Goal: Book appointment/travel/reservation

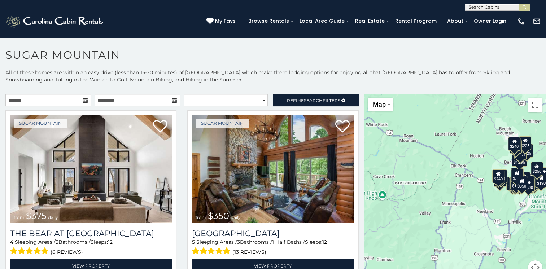
drag, startPoint x: 386, startPoint y: 195, endPoint x: 407, endPoint y: 161, distance: 39.7
click at [407, 161] on div "$375 $350 $350 $200 $375 $195 $175 $265 $190 $290 $155 $175 $345 $1,095 $195 $2…" at bounding box center [455, 188] width 182 height 189
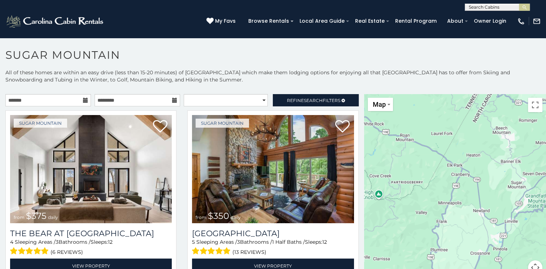
click at [420, 149] on div at bounding box center [455, 188] width 182 height 189
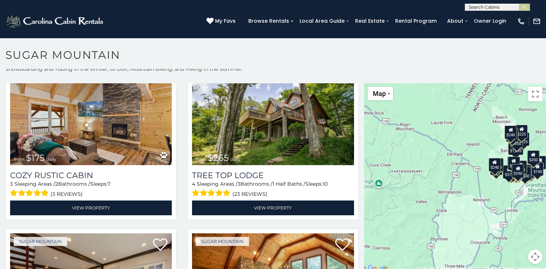
scroll to position [21, 0]
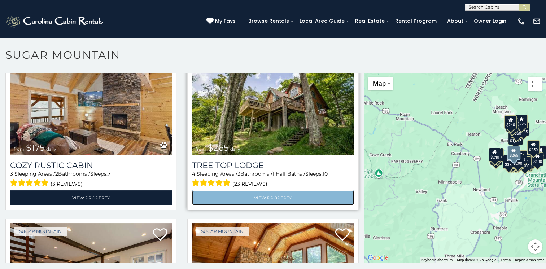
click at [252, 190] on link "View Property" at bounding box center [273, 197] width 162 height 15
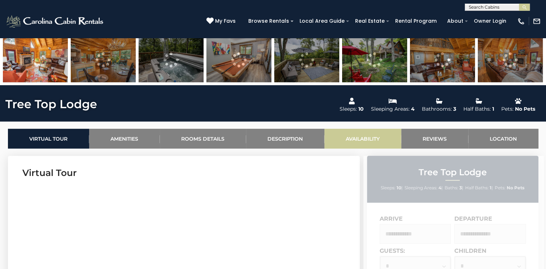
scroll to position [253, 0]
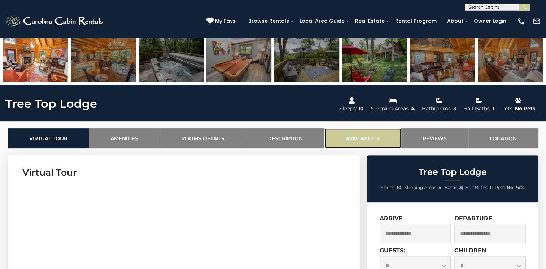
click at [353, 135] on link "Availability" at bounding box center [362, 138] width 77 height 20
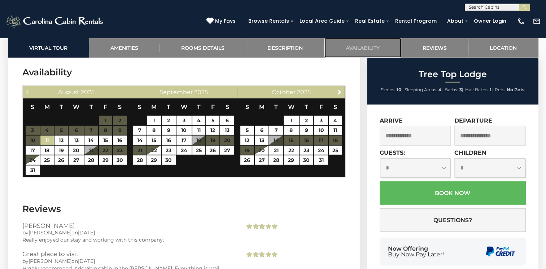
scroll to position [2027, 0]
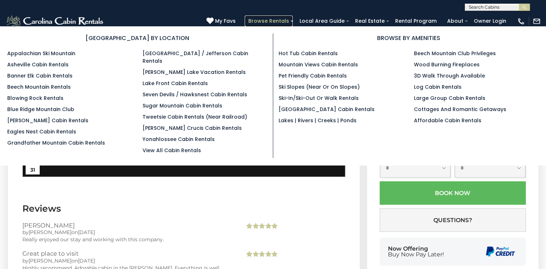
click at [269, 21] on link "Browse Rentals" at bounding box center [269, 21] width 48 height 11
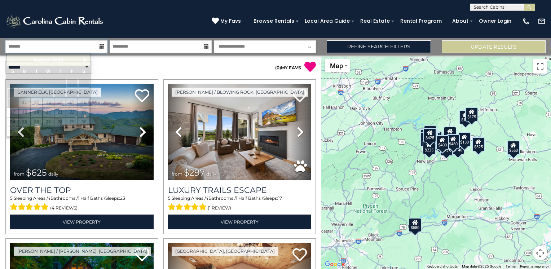
click at [47, 47] on input "text" at bounding box center [56, 46] width 102 height 13
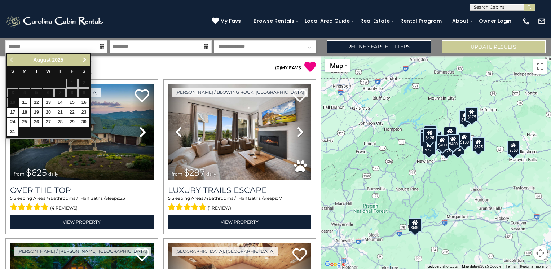
click at [85, 58] on span "Next" at bounding box center [85, 60] width 6 height 6
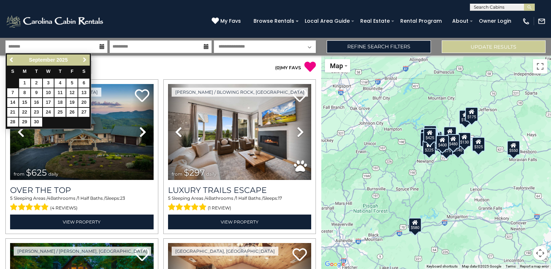
click at [85, 58] on span "Next" at bounding box center [85, 60] width 6 height 6
click at [24, 100] on link "13" at bounding box center [24, 102] width 11 height 9
type input "********"
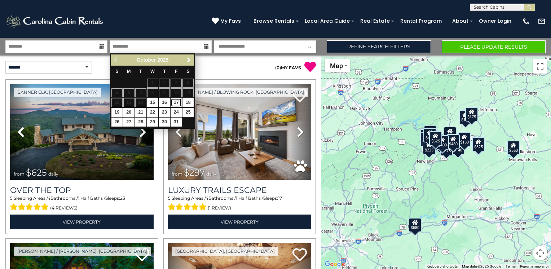
click at [179, 102] on link "17" at bounding box center [176, 102] width 11 height 9
type input "********"
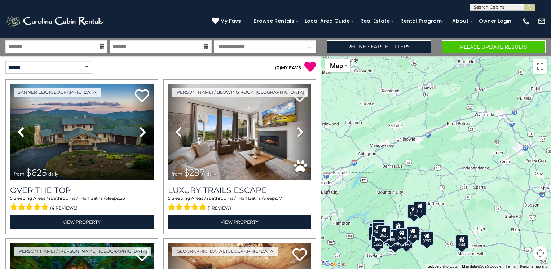
drag, startPoint x: 381, startPoint y: 132, endPoint x: 329, endPoint y: 227, distance: 108.6
click at [329, 227] on div "$625 $297 $175 $300 $580 $290 $424 $395 $270 $185 $230 $550 $349 $230 $160 $325…" at bounding box center [436, 163] width 230 height 214
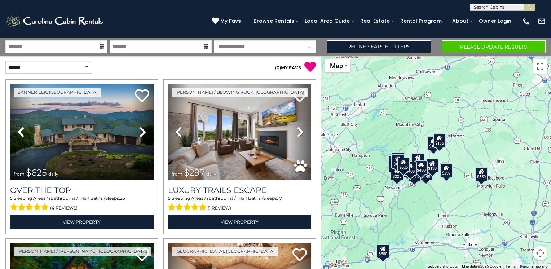
drag, startPoint x: 420, startPoint y: 253, endPoint x: 433, endPoint y: 187, distance: 67.0
click at [439, 184] on div "$625 $297 $175 $300 $580 $290 $424 $395 $270 $185 $230 $550 $349 $230 $160 $325…" at bounding box center [436, 163] width 230 height 214
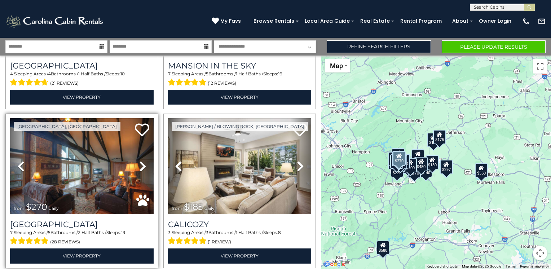
scroll to position [613, 0]
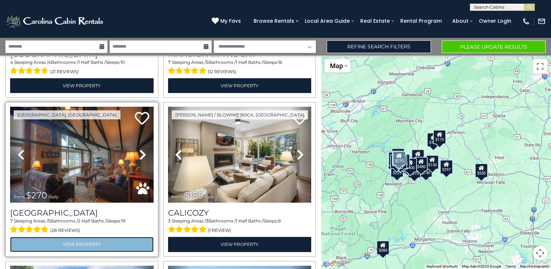
click at [84, 237] on link "View Property" at bounding box center [82, 244] width 144 height 15
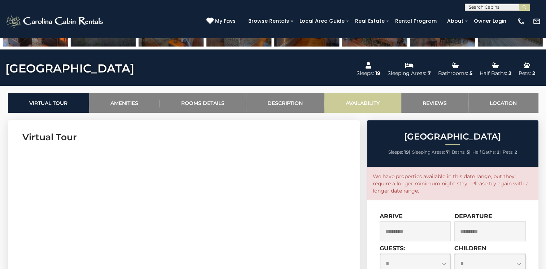
scroll to position [289, 0]
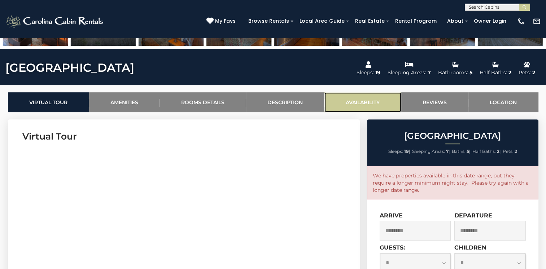
click at [367, 93] on link "Availability" at bounding box center [362, 102] width 77 height 20
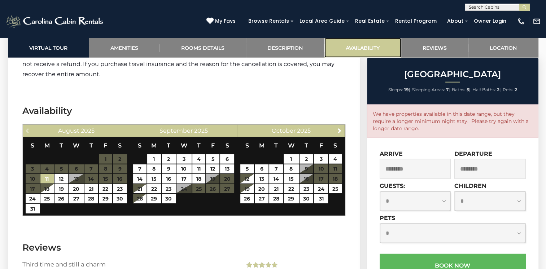
scroll to position [1772, 0]
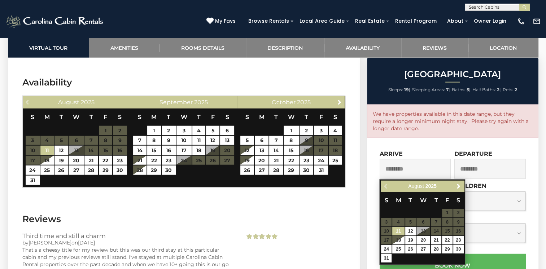
drag, startPoint x: 410, startPoint y: 170, endPoint x: 406, endPoint y: 171, distance: 4.4
click at [406, 171] on input "********" at bounding box center [415, 169] width 71 height 20
click at [460, 186] on span "Next" at bounding box center [459, 186] width 6 height 6
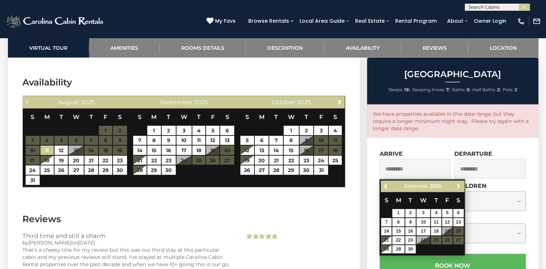
click at [459, 186] on span "Next" at bounding box center [459, 186] width 6 height 6
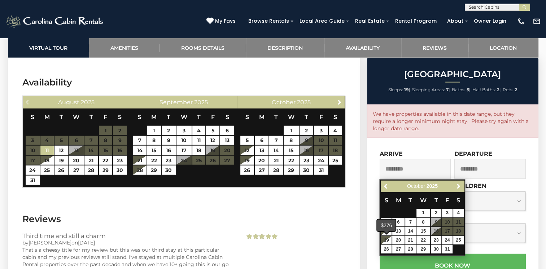
click at [386, 233] on span at bounding box center [386, 232] width 6 height 3
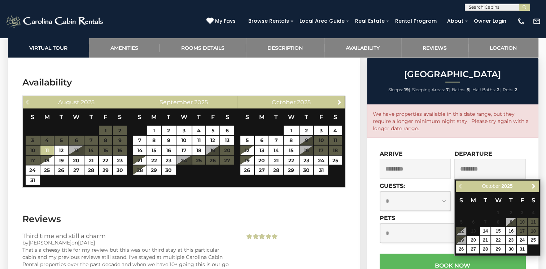
click at [521, 230] on table "S M T W T F S 1 2 3 4 5 6 7 8 9 10 11 12 13 14 15 16 17 18 19 20 21 22 23 24 25…" at bounding box center [497, 223] width 83 height 62
click at [519, 232] on table "S M T W T F S 1 2 3 4 5 6 7 8 9 10 11 12 13 14 15 16 17 18 19 20 21 22 23 24 25…" at bounding box center [497, 223] width 83 height 62
